Goal: Task Accomplishment & Management: Manage account settings

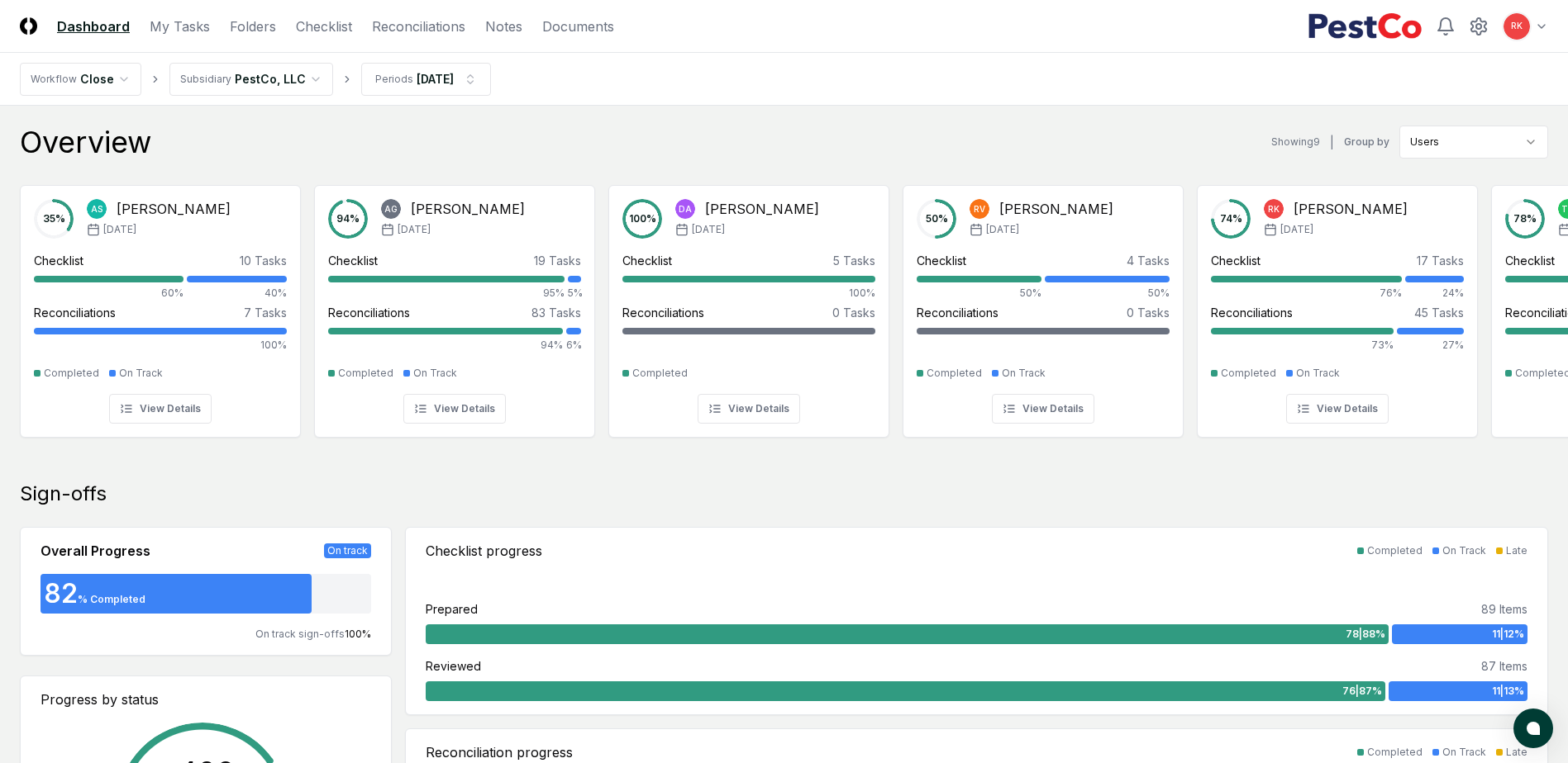
click at [207, 27] on nav "CloseCore Dashboard My Tasks Folders Checklist Reconciliations Notes Documents" at bounding box center [317, 26] width 594 height 20
click at [197, 29] on link "My Tasks" at bounding box center [180, 26] width 60 height 20
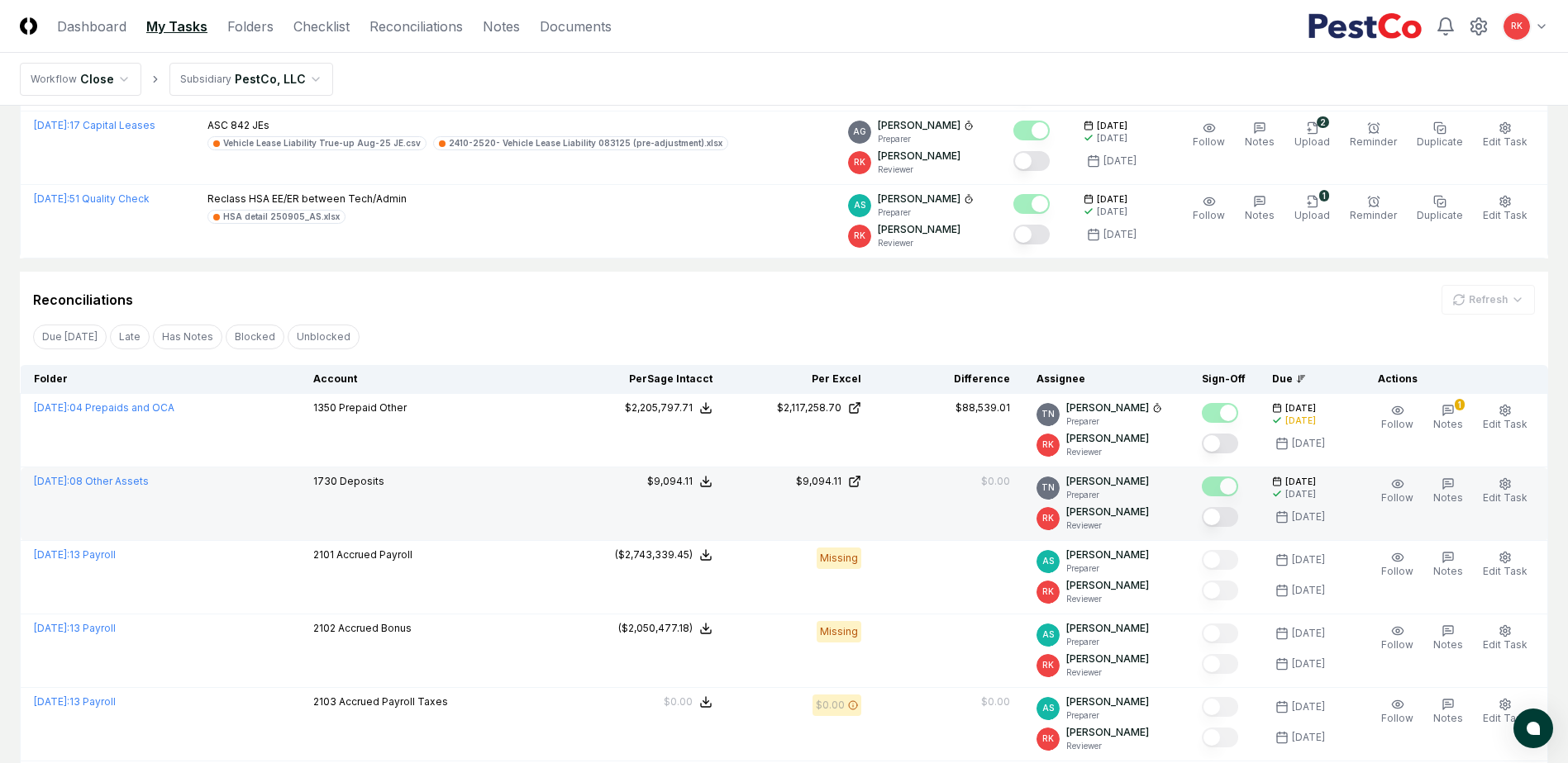
scroll to position [248, 0]
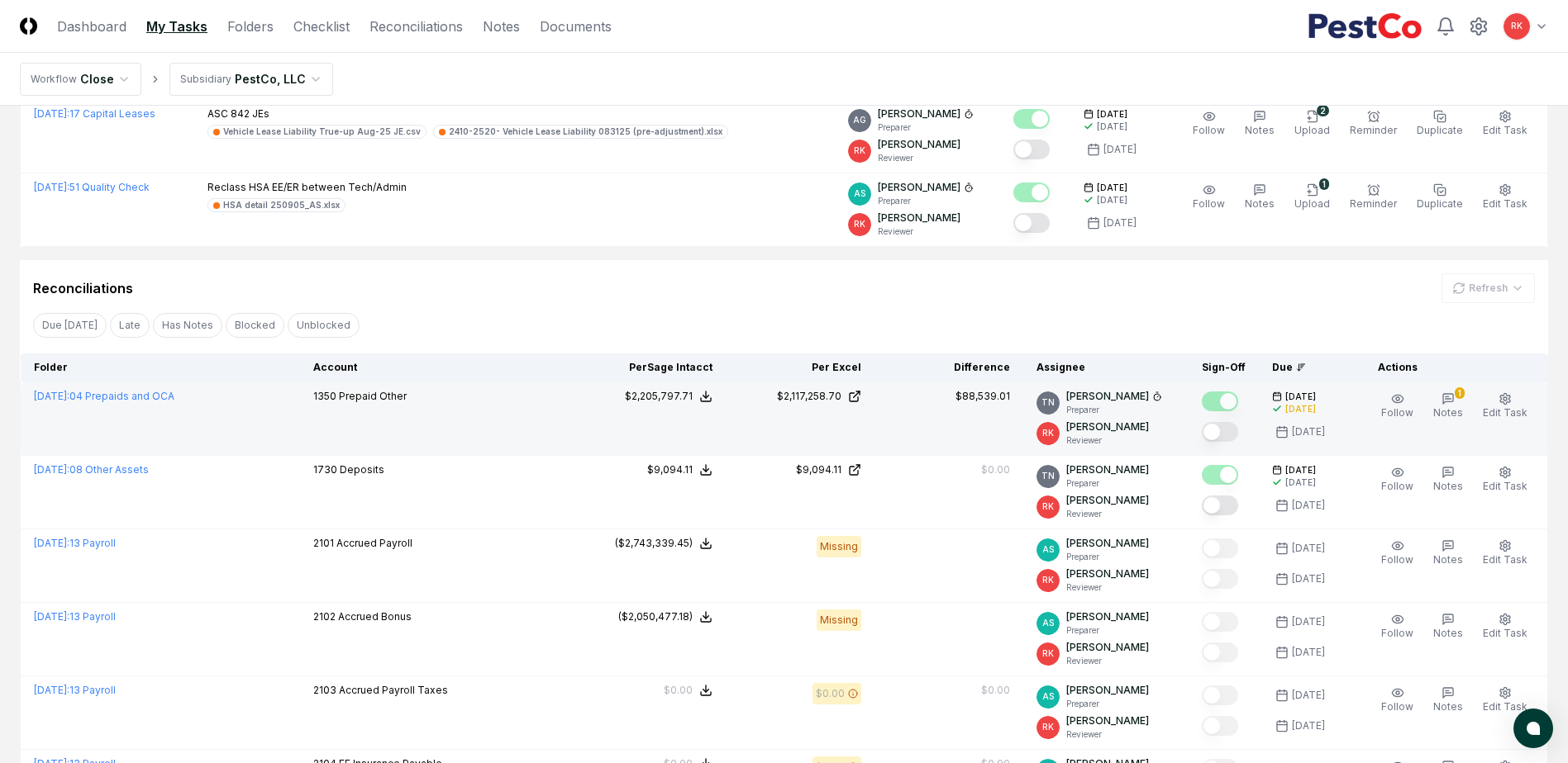
click at [1432, 410] on div "Follow 1 Notes Edit Task More" at bounding box center [1454, 419] width 180 height 60
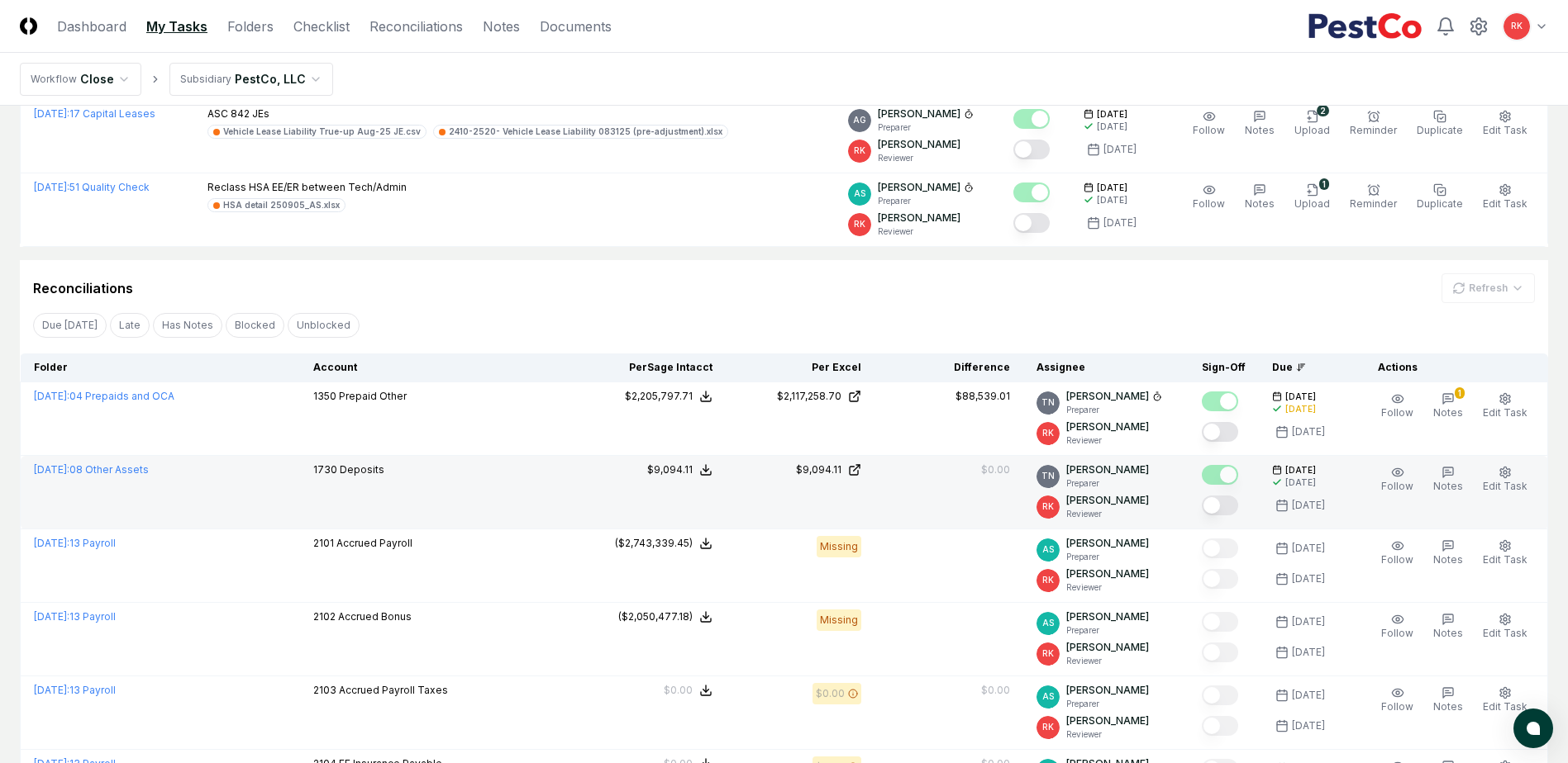
click at [1233, 506] on button "Mark complete" at bounding box center [1220, 505] width 37 height 20
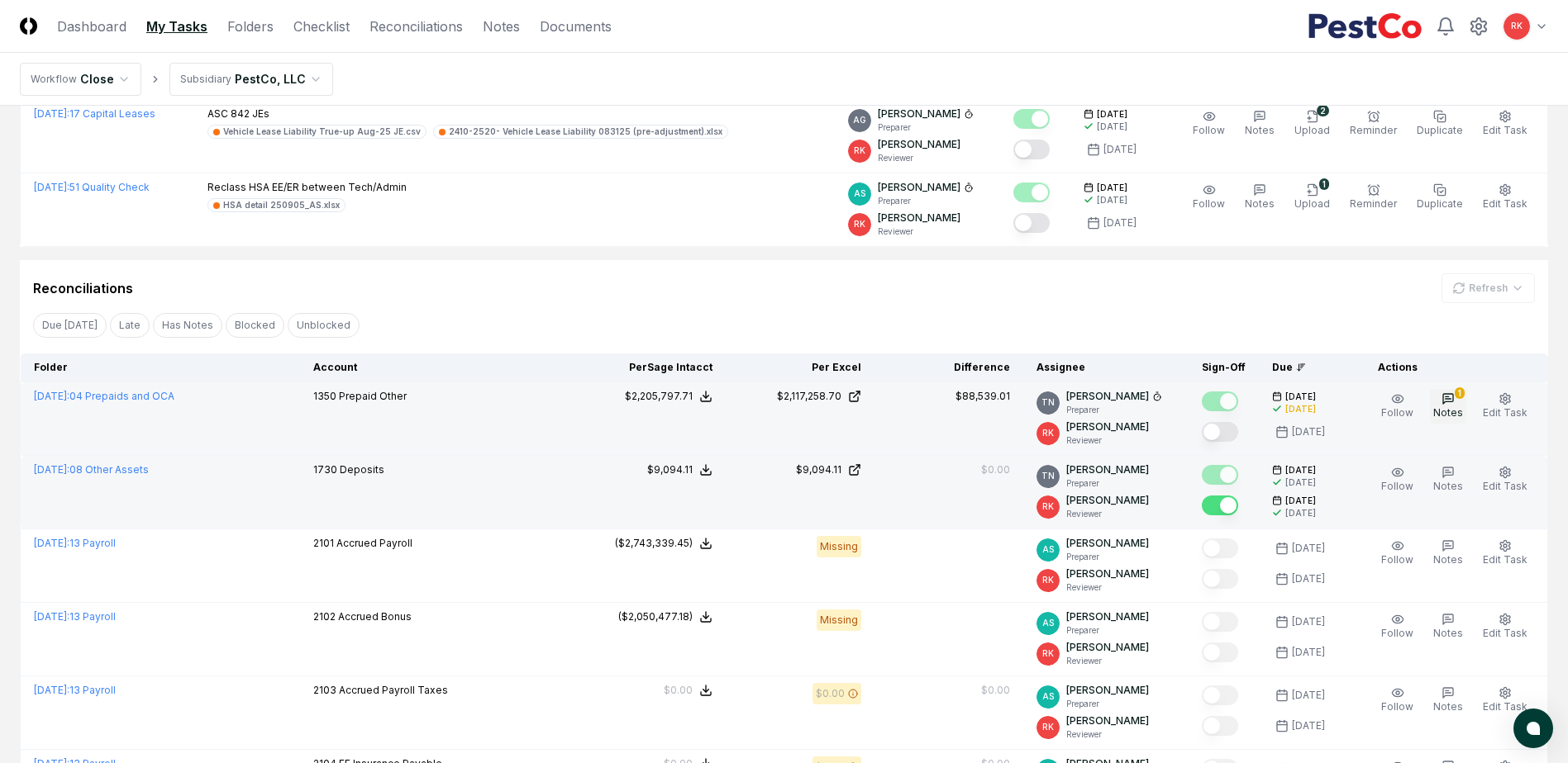
click at [1447, 409] on span "Notes" at bounding box center [1447, 412] width 30 height 13
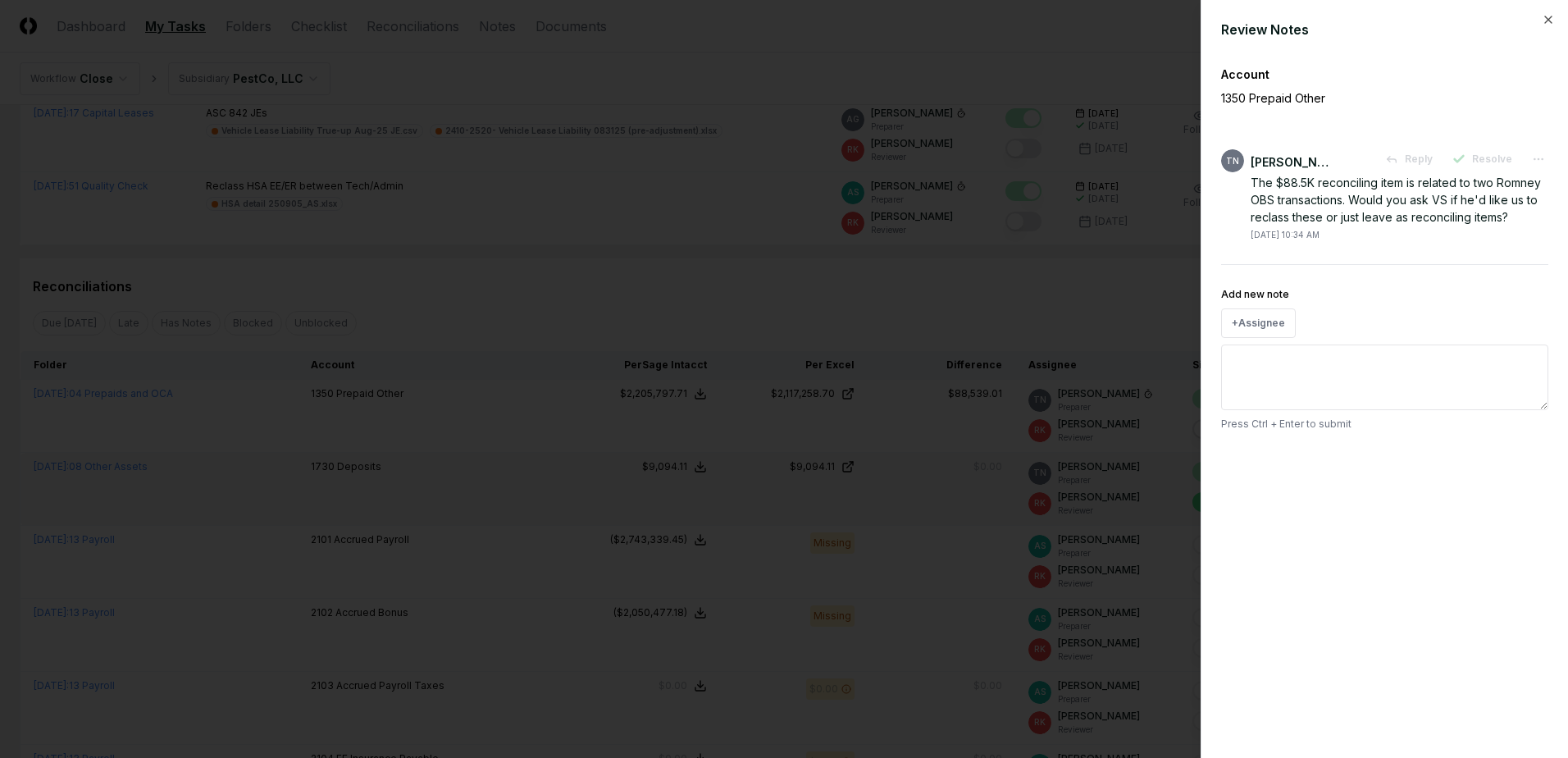
click at [1012, 282] on div at bounding box center [784, 379] width 1568 height 758
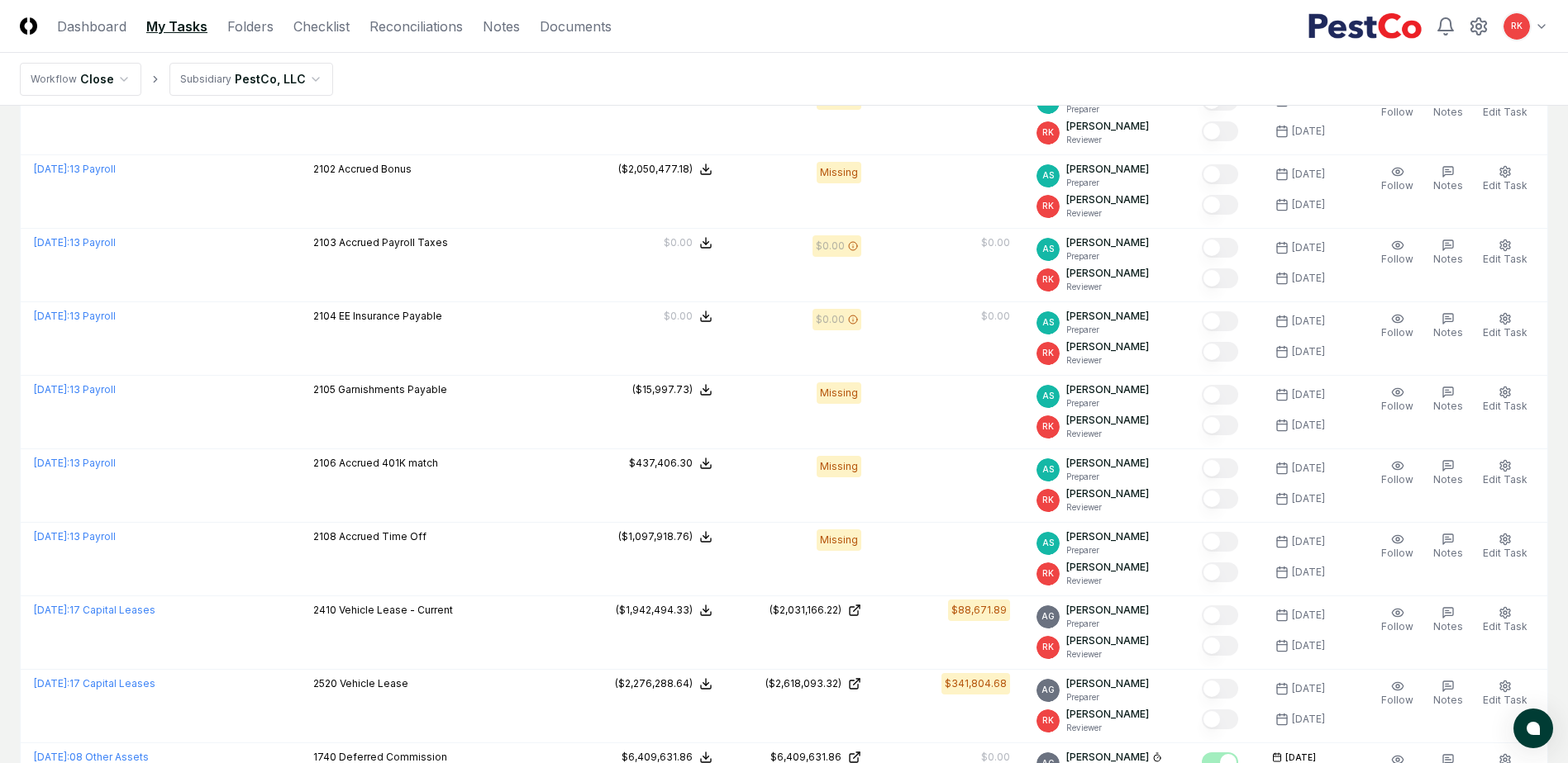
scroll to position [826, 0]
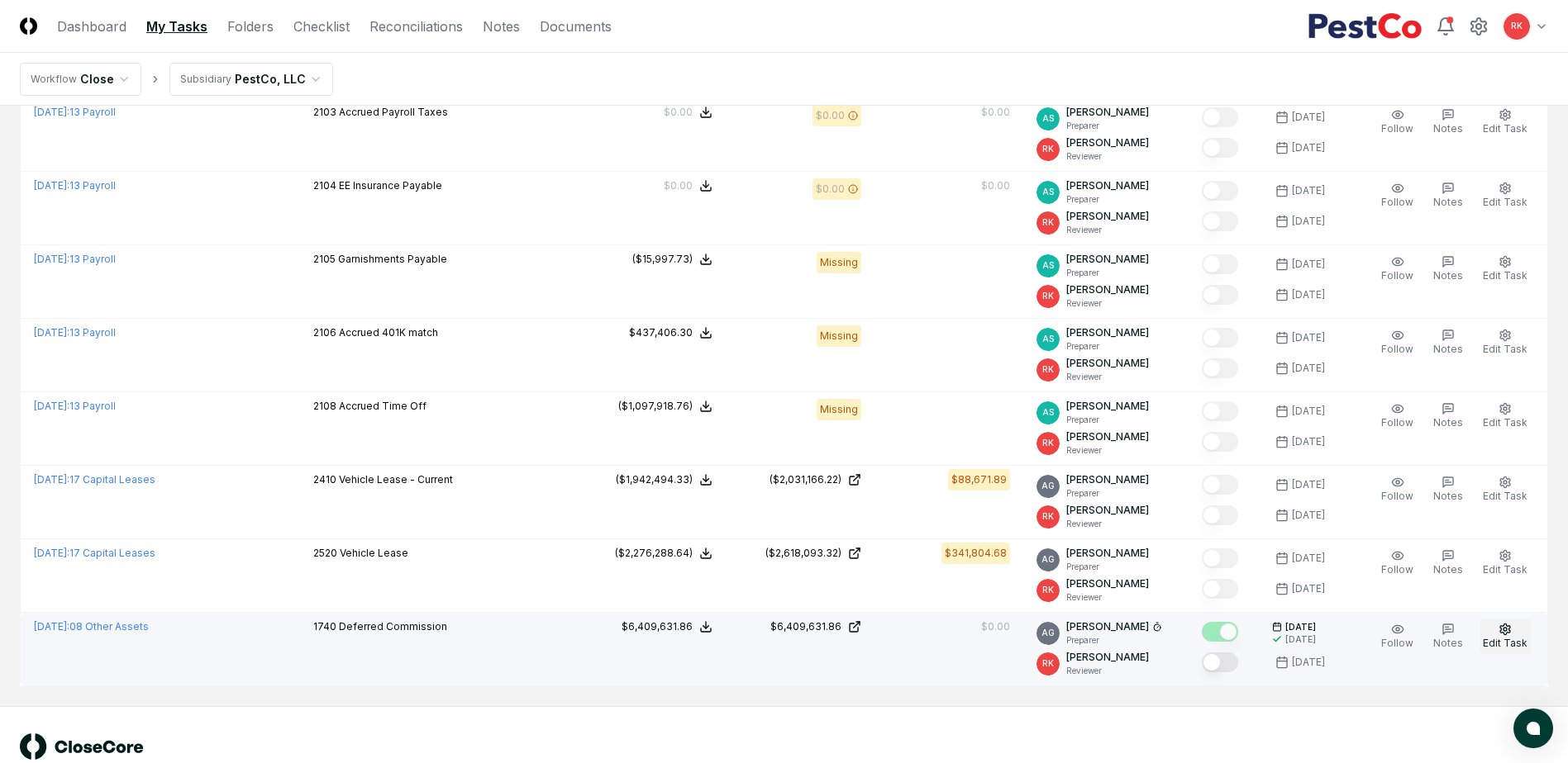
click at [1509, 644] on span "Edit Task" at bounding box center [1505, 642] width 44 height 13
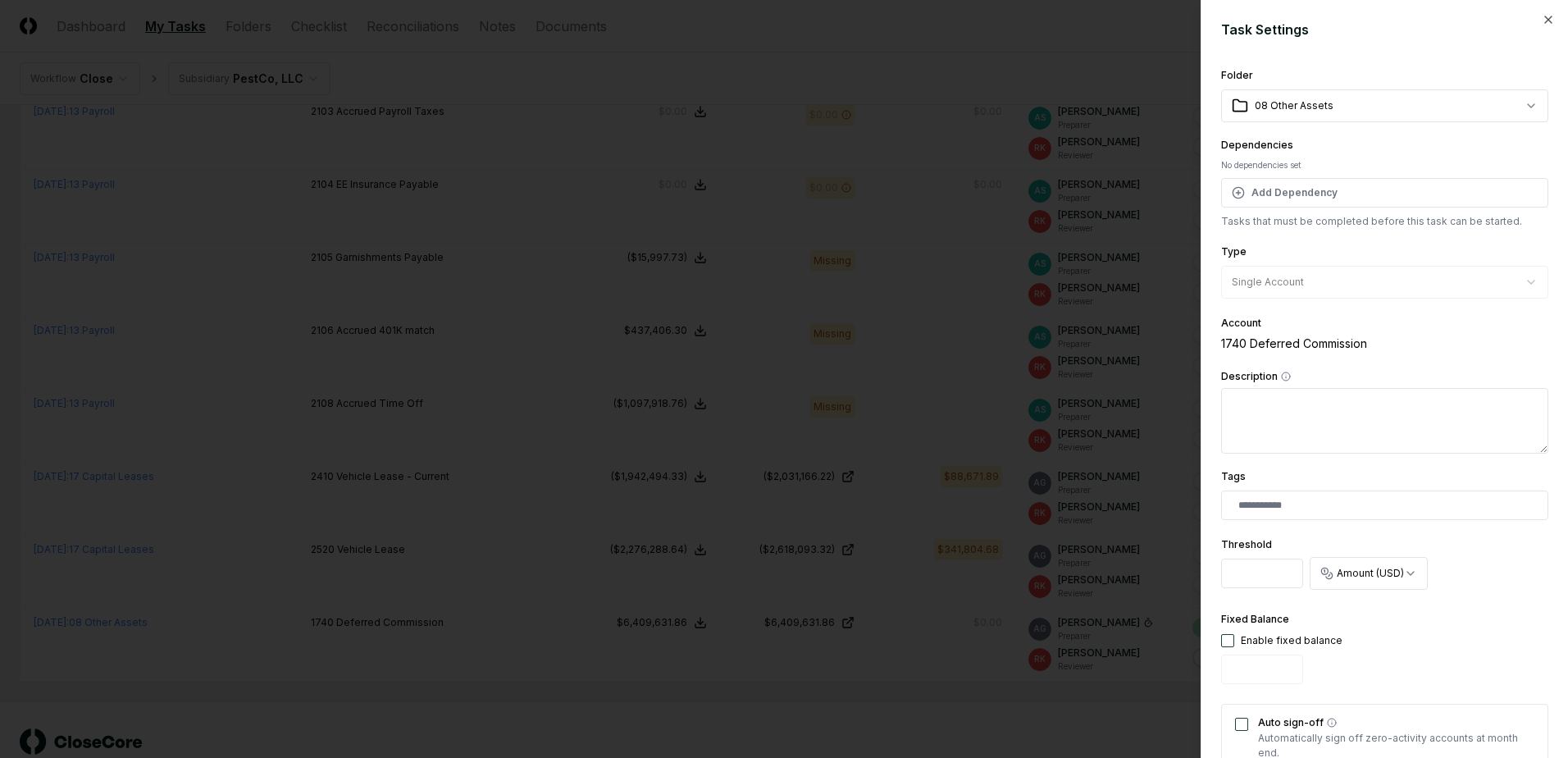
click at [1035, 722] on div at bounding box center [784, 379] width 1568 height 758
